Goal: Complete application form

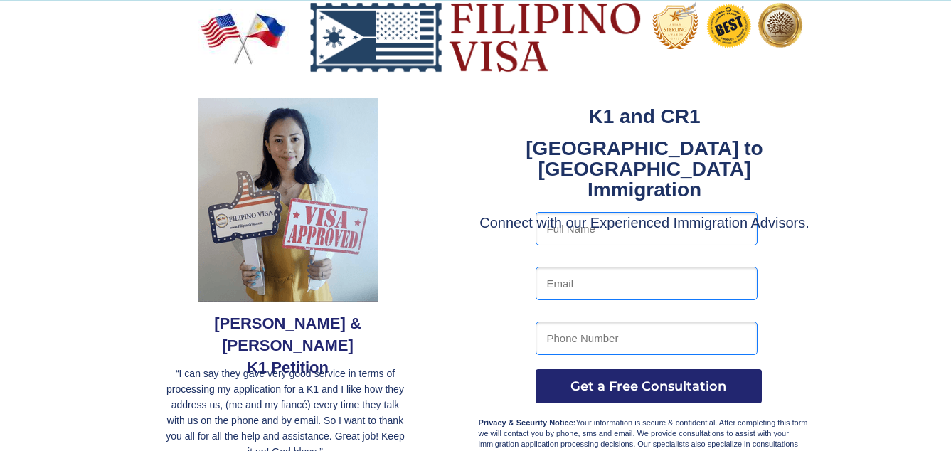
click at [580, 230] on input "text" at bounding box center [647, 228] width 222 height 33
click at [604, 235] on input "text" at bounding box center [647, 228] width 222 height 33
click at [600, 232] on input "text" at bounding box center [647, 228] width 222 height 33
click at [589, 233] on input "text" at bounding box center [647, 228] width 222 height 33
type input "TEODORO CASTILLO"
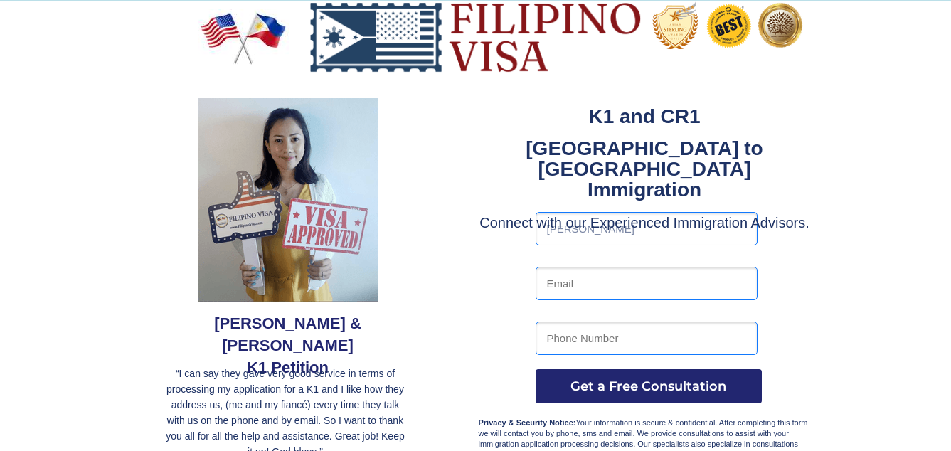
click at [619, 341] on input "tel" at bounding box center [647, 337] width 222 height 33
click at [613, 339] on input "tel" at bounding box center [647, 337] width 222 height 33
type input "4"
type input "9"
type input "(415)879-6231"
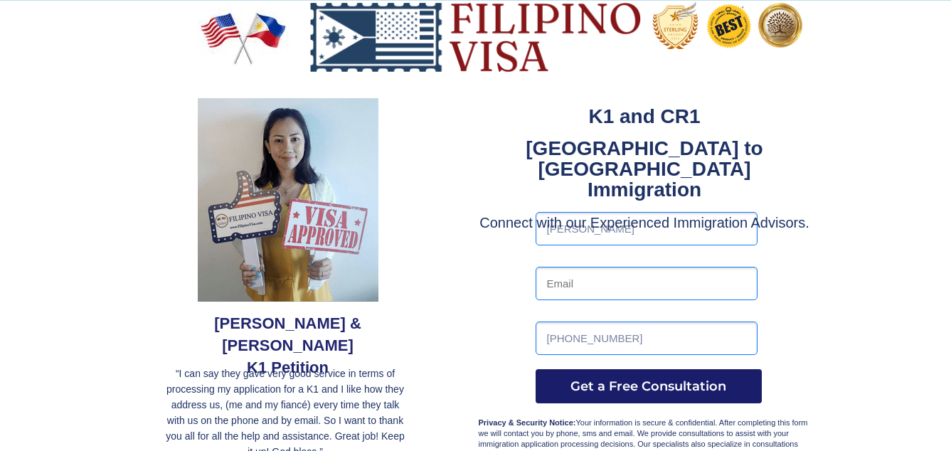
click at [629, 381] on span "Get a Free Consultation" at bounding box center [649, 386] width 226 height 16
click at [615, 386] on span "Get a Free Consultation" at bounding box center [649, 386] width 226 height 16
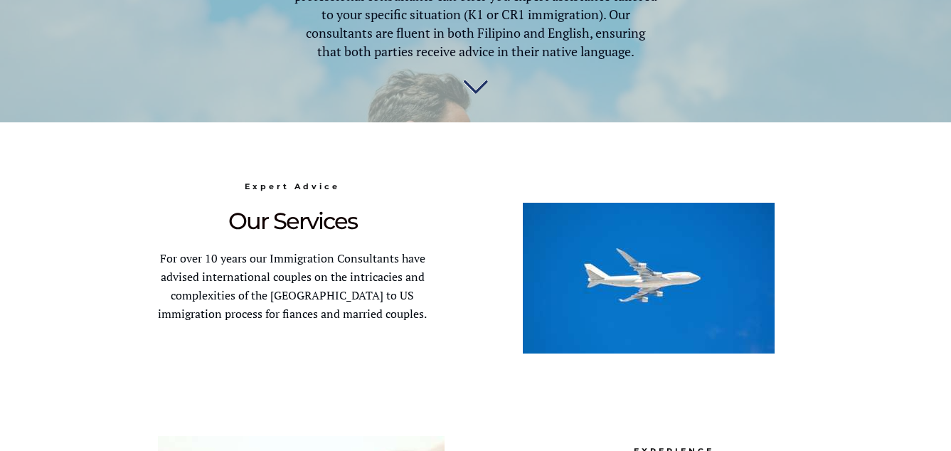
scroll to position [996, 0]
